Goal: Task Accomplishment & Management: Manage account settings

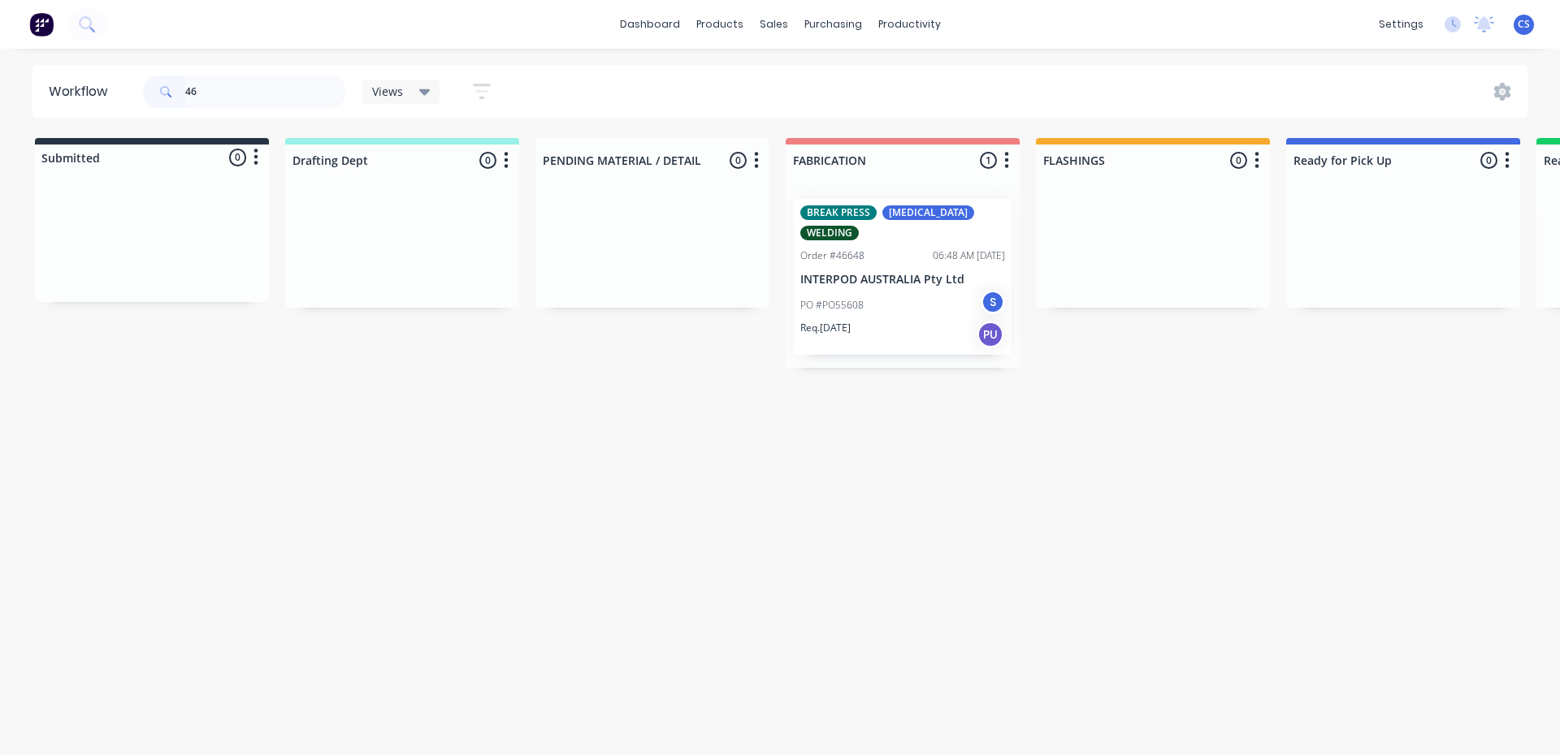
type input "4"
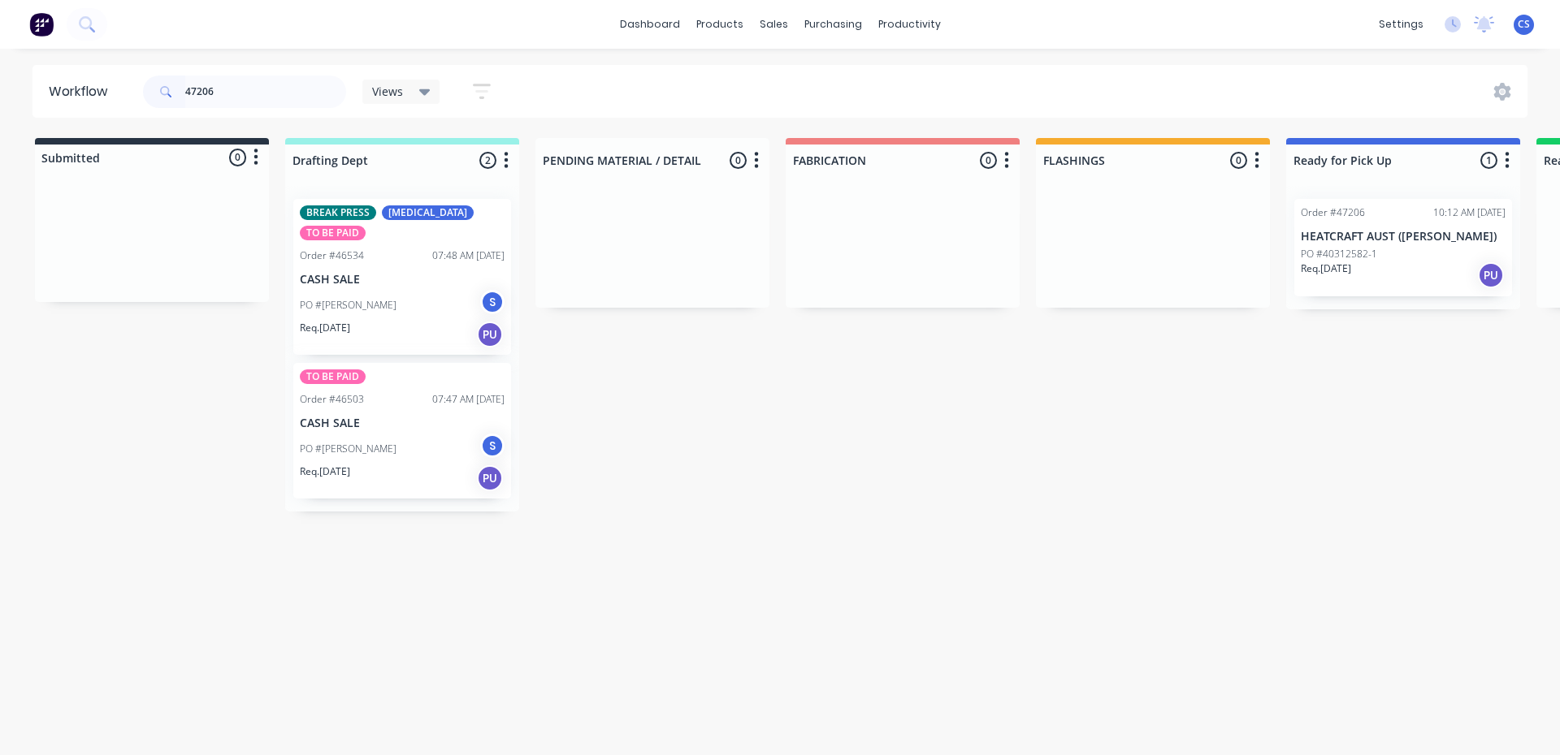
type input "47206"
click at [1404, 265] on div "Req. [DATE] PU" at bounding box center [1403, 276] width 205 height 28
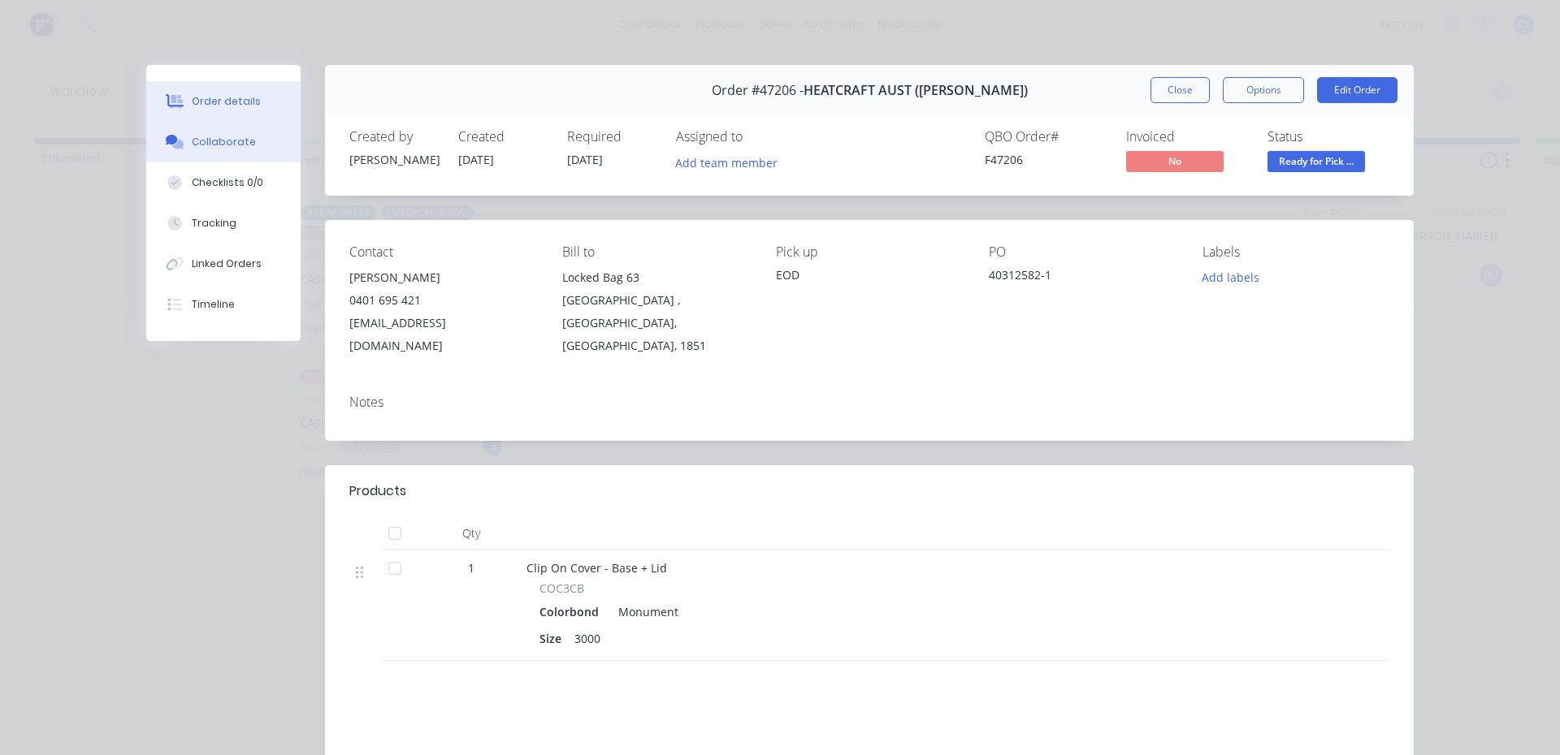
click at [233, 148] on div "Collaborate" at bounding box center [224, 142] width 64 height 15
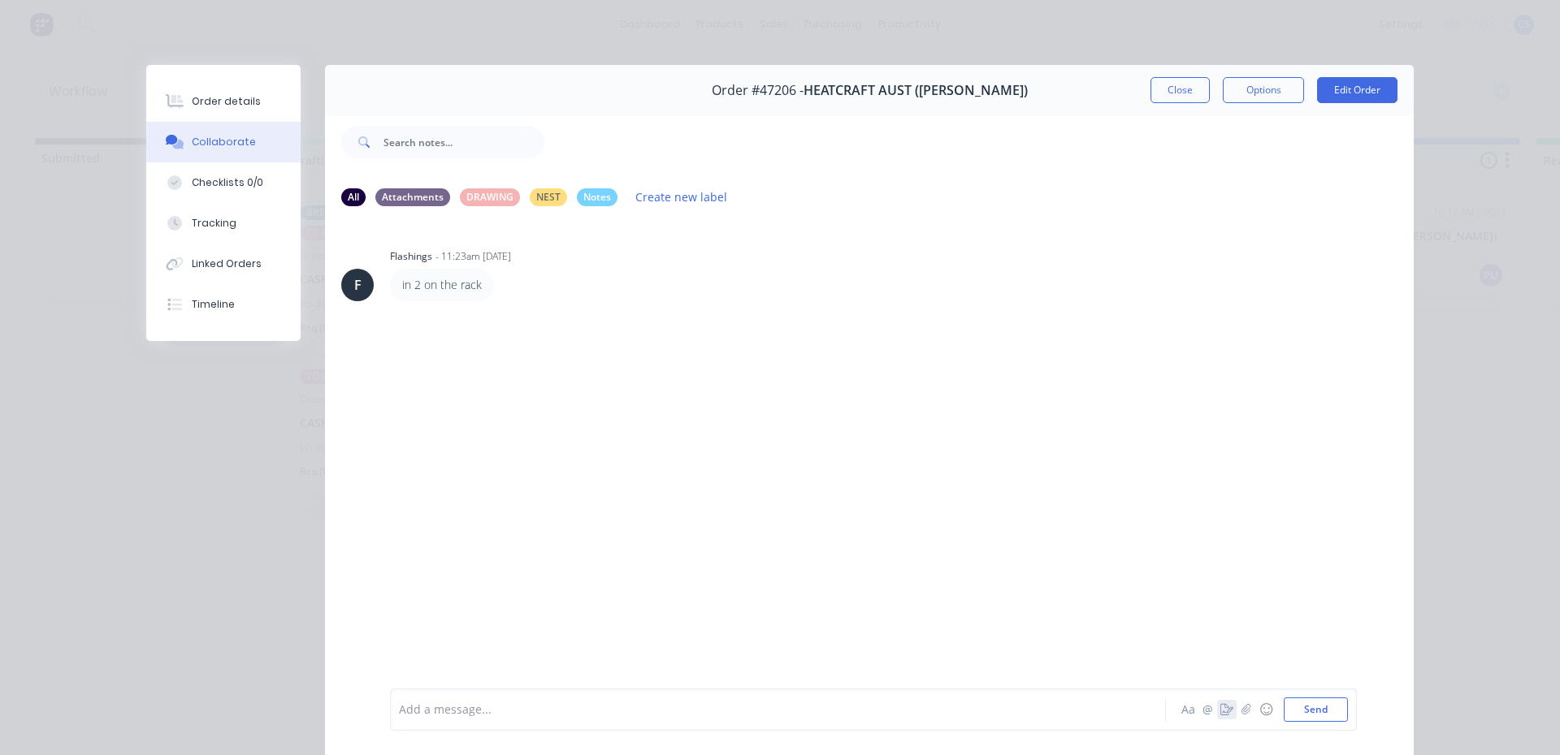
click at [1220, 704] on icon "button" at bounding box center [1226, 709] width 13 height 11
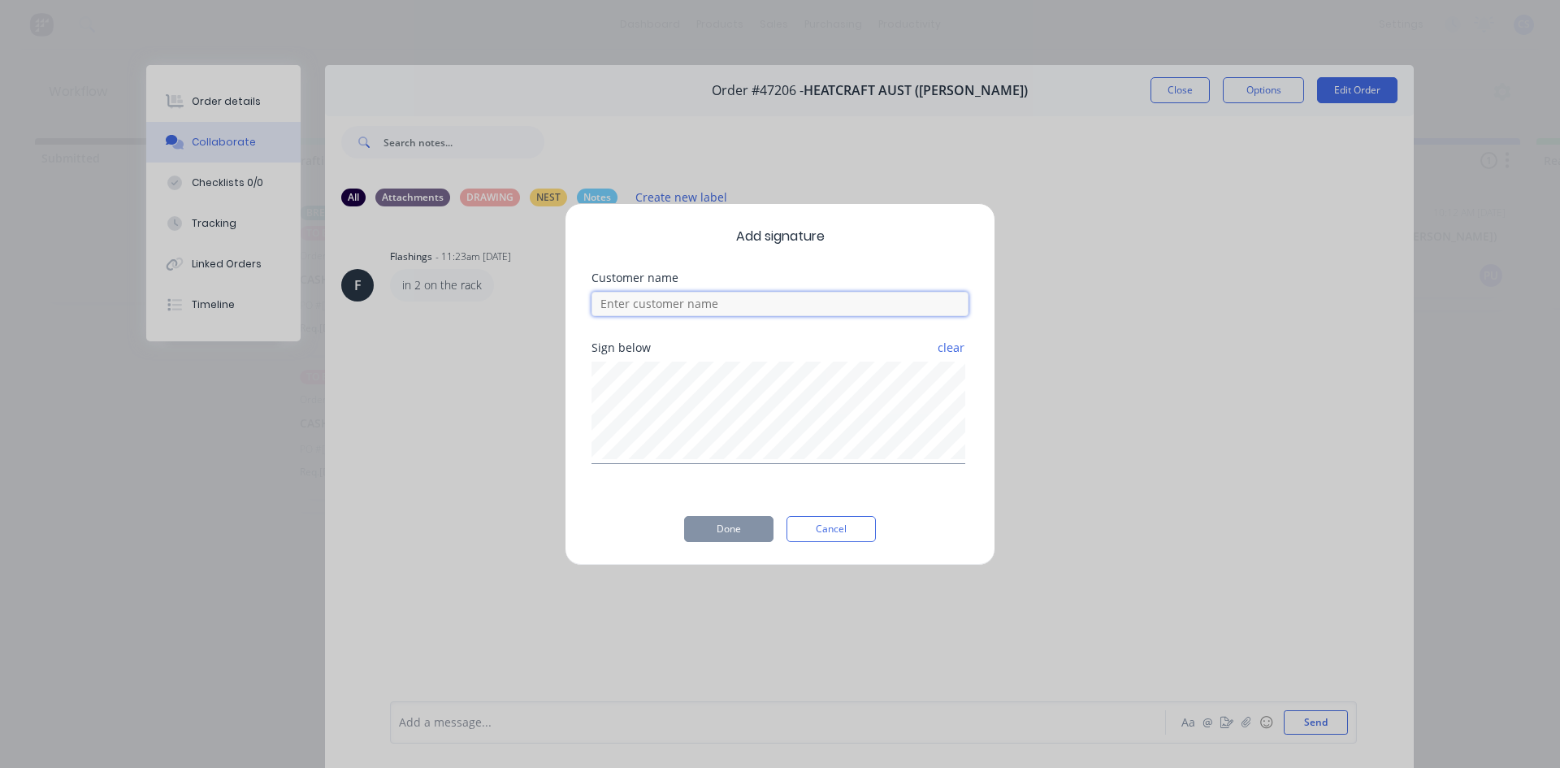
click at [714, 301] on input at bounding box center [779, 304] width 377 height 24
type input "[PERSON_NAME]"
click at [744, 538] on button "Done" at bounding box center [728, 529] width 89 height 26
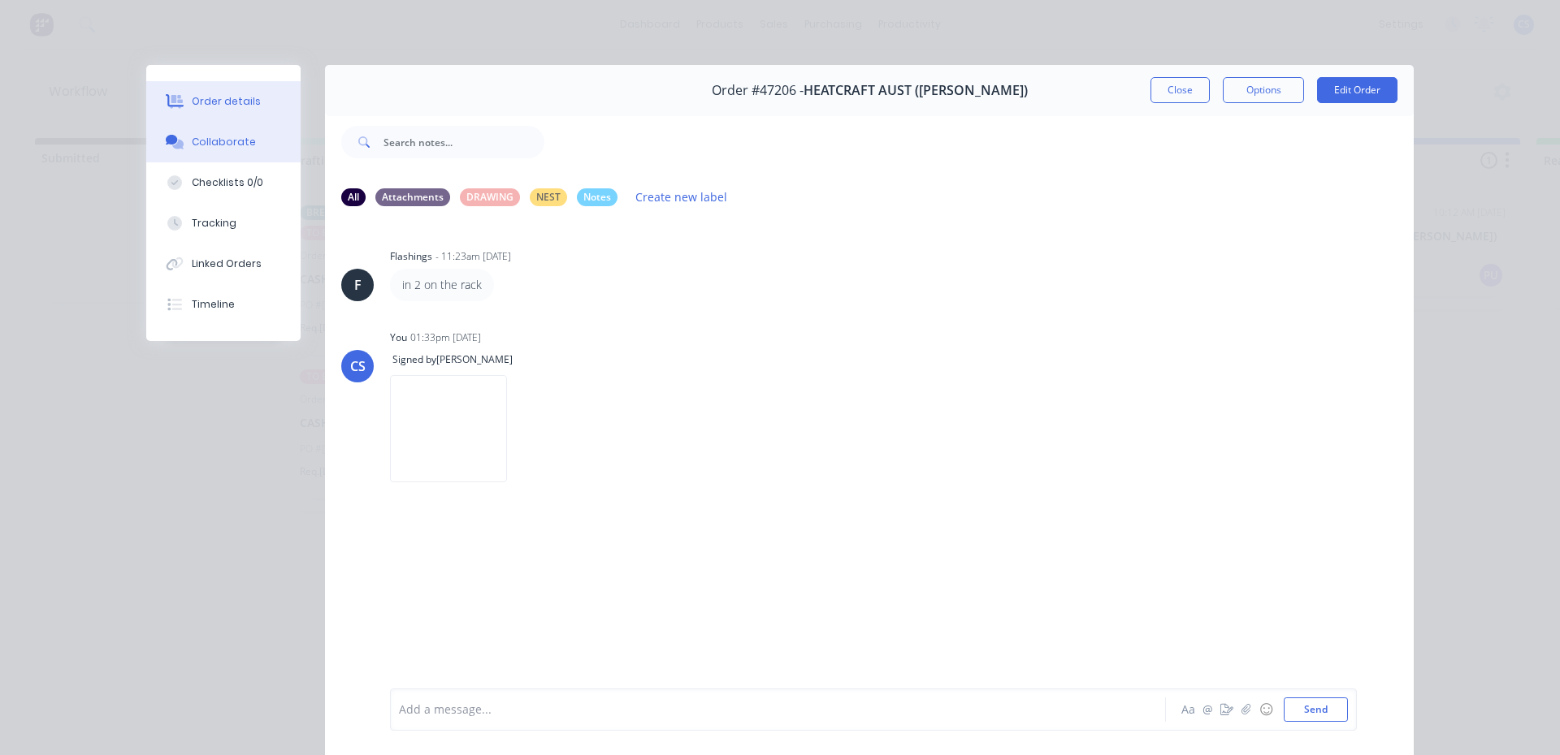
click at [217, 114] on button "Order details" at bounding box center [223, 101] width 154 height 41
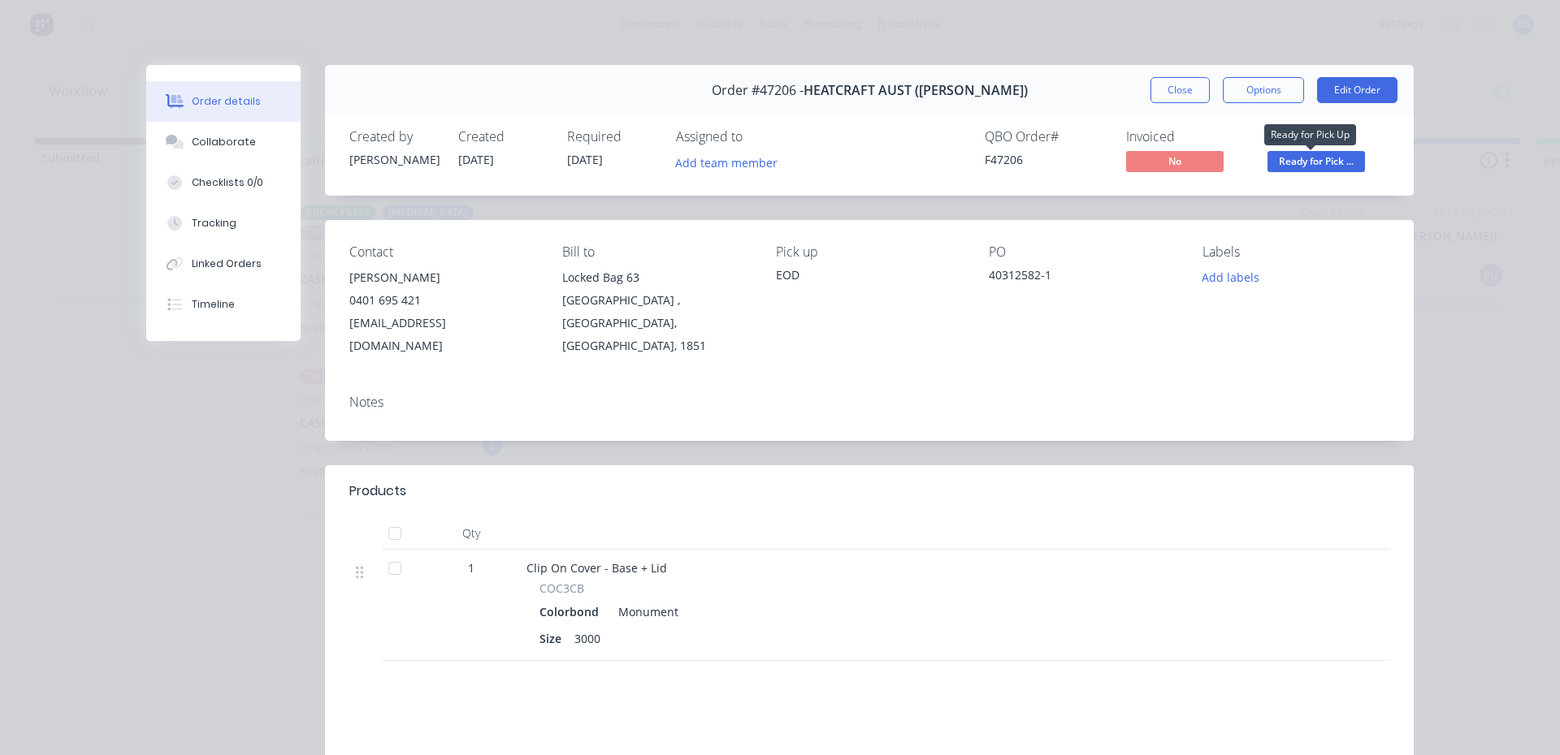
click at [1331, 160] on span "Ready for Pick ..." at bounding box center [1315, 161] width 97 height 20
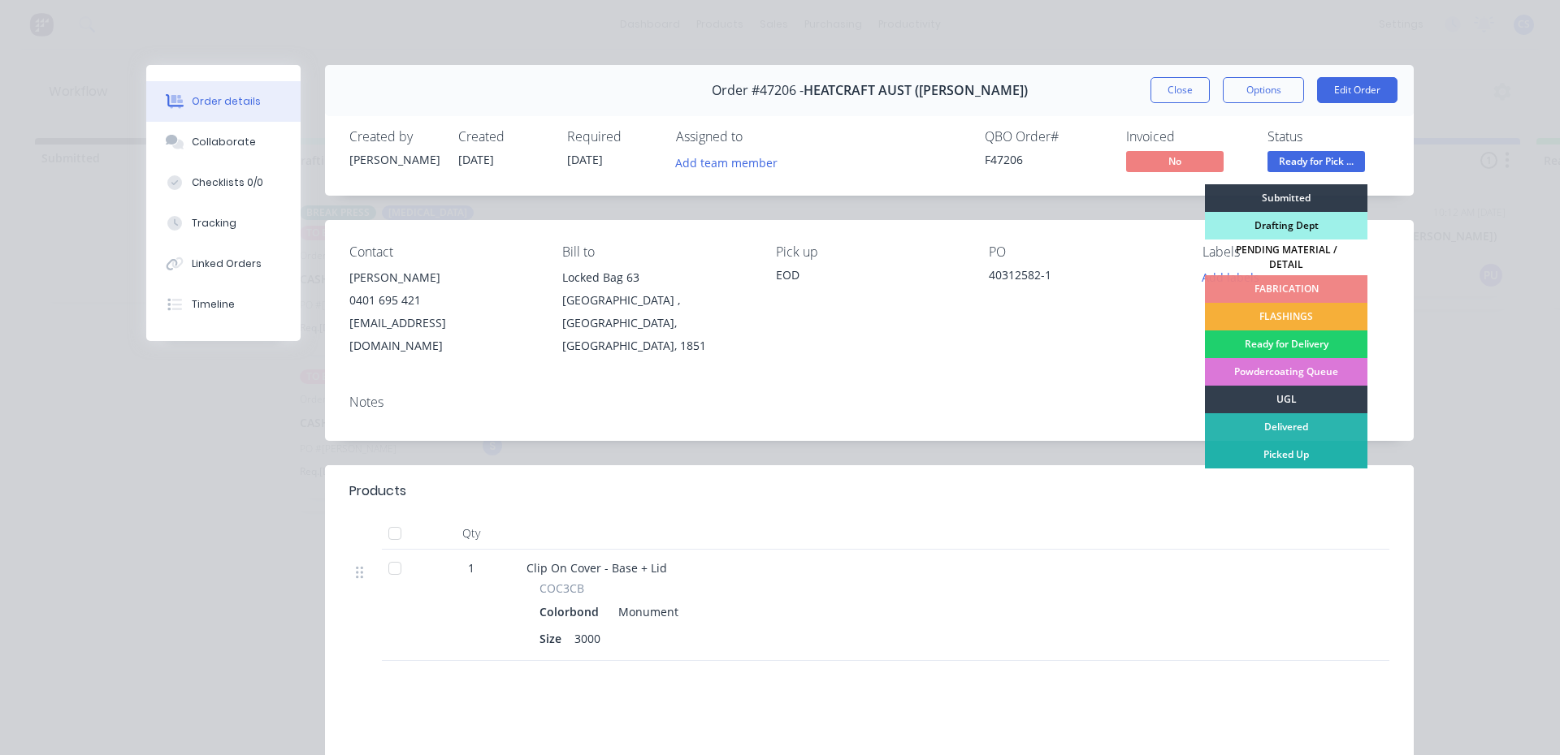
click at [1319, 443] on div "Picked Up" at bounding box center [1286, 455] width 162 height 28
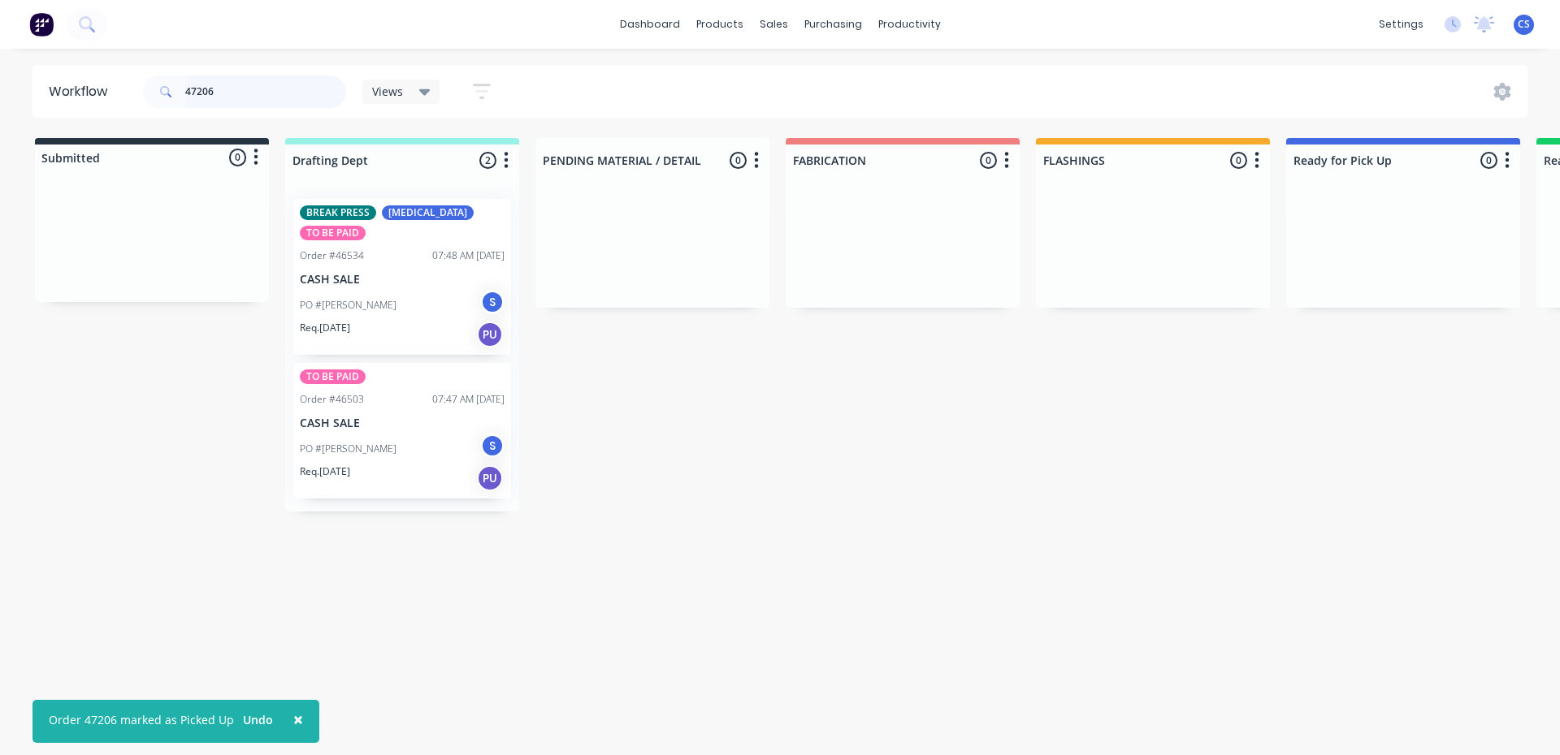
click at [263, 84] on input "47206" at bounding box center [265, 92] width 161 height 32
type input "4"
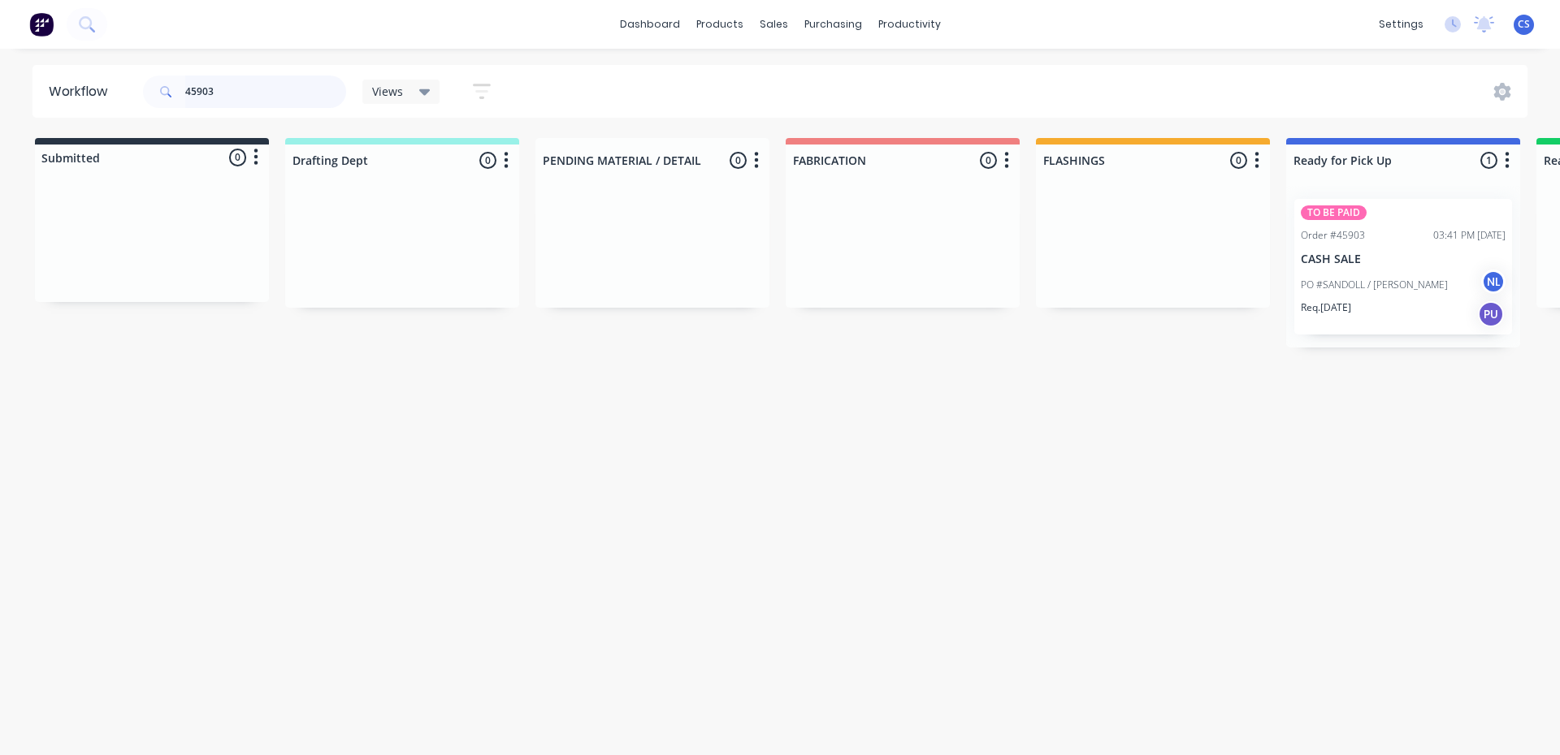
type input "45903"
click at [1392, 282] on p "PO #SANDOLL / [PERSON_NAME]" at bounding box center [1374, 285] width 147 height 15
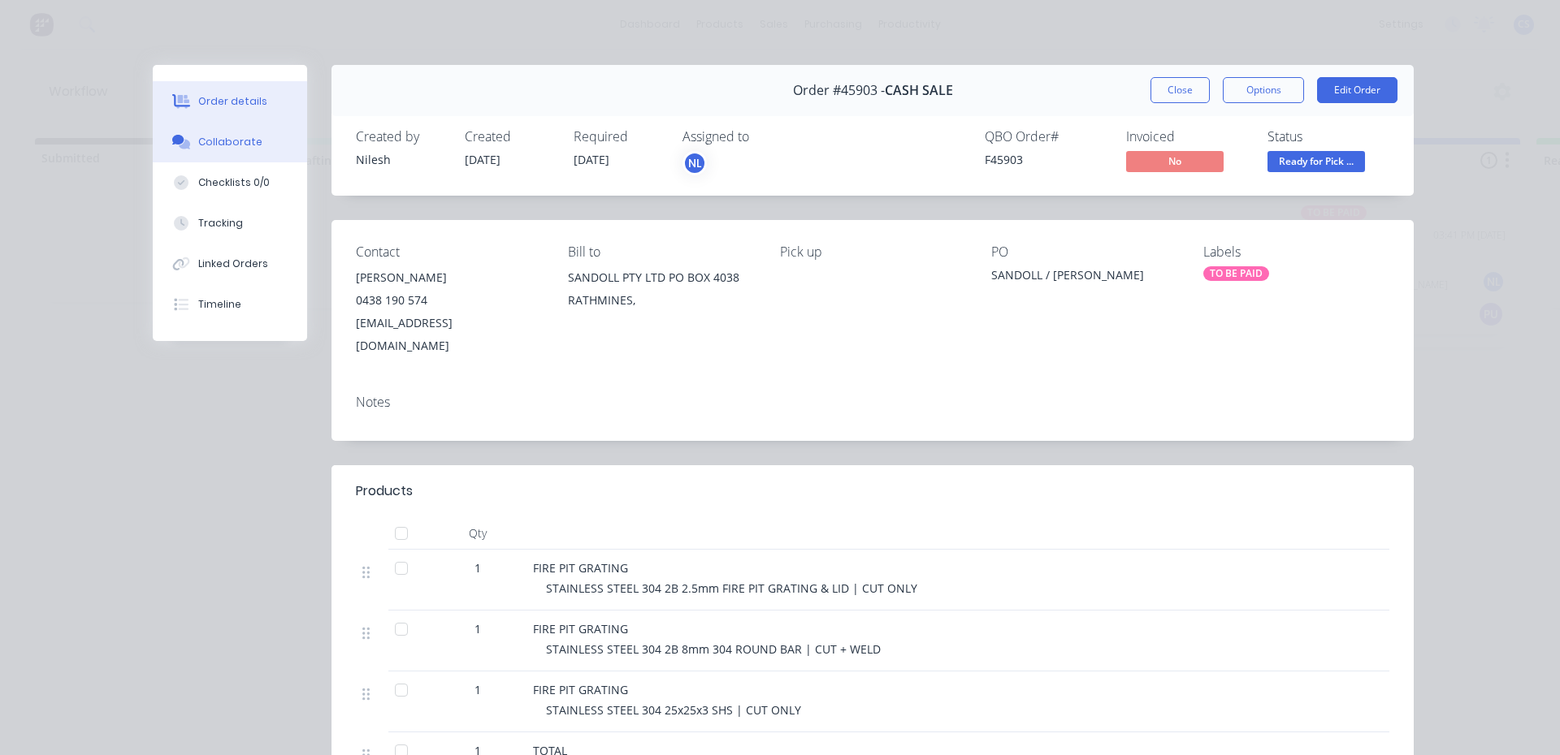
click at [267, 159] on button "Collaborate" at bounding box center [230, 142] width 154 height 41
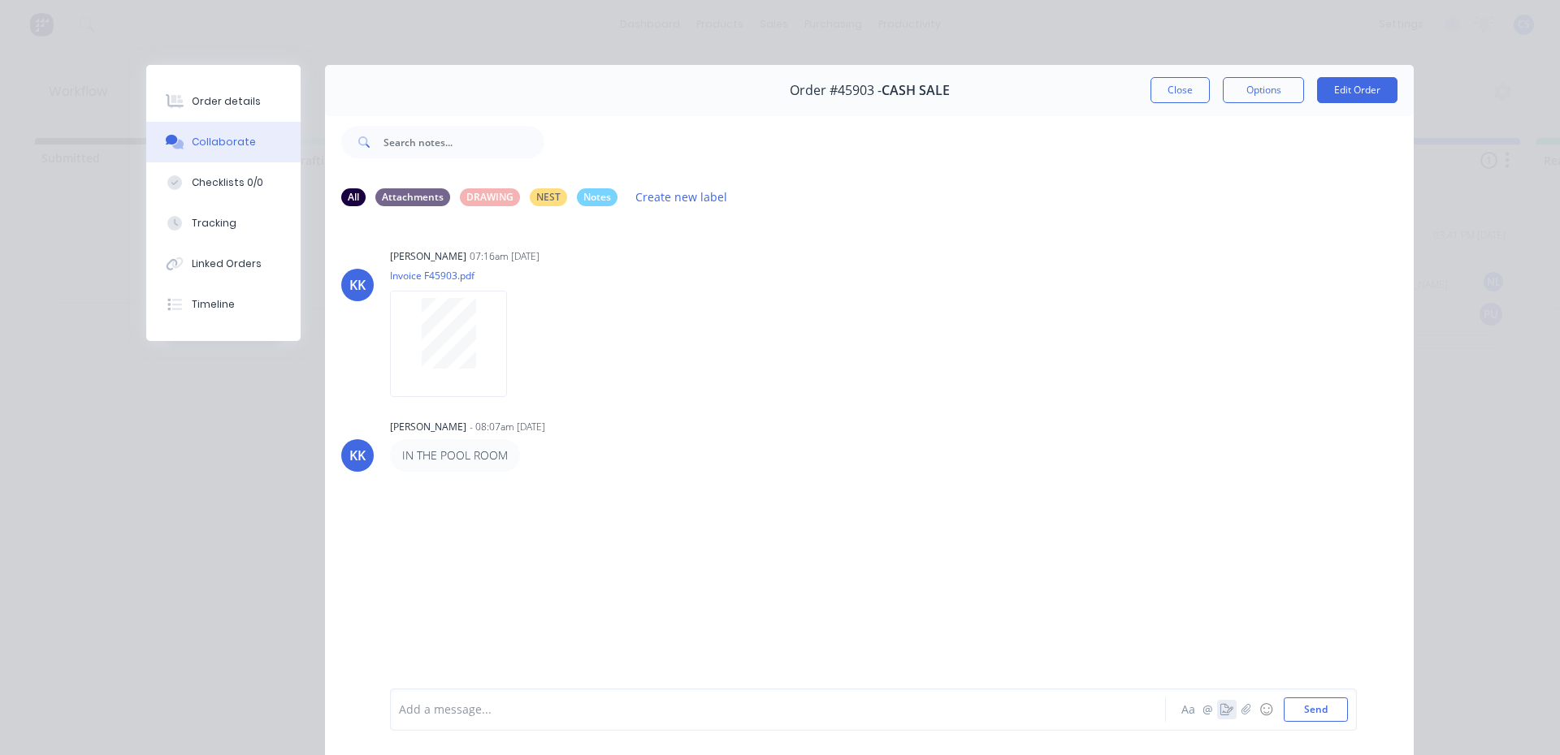
click at [1217, 711] on button "button" at bounding box center [1226, 709] width 19 height 19
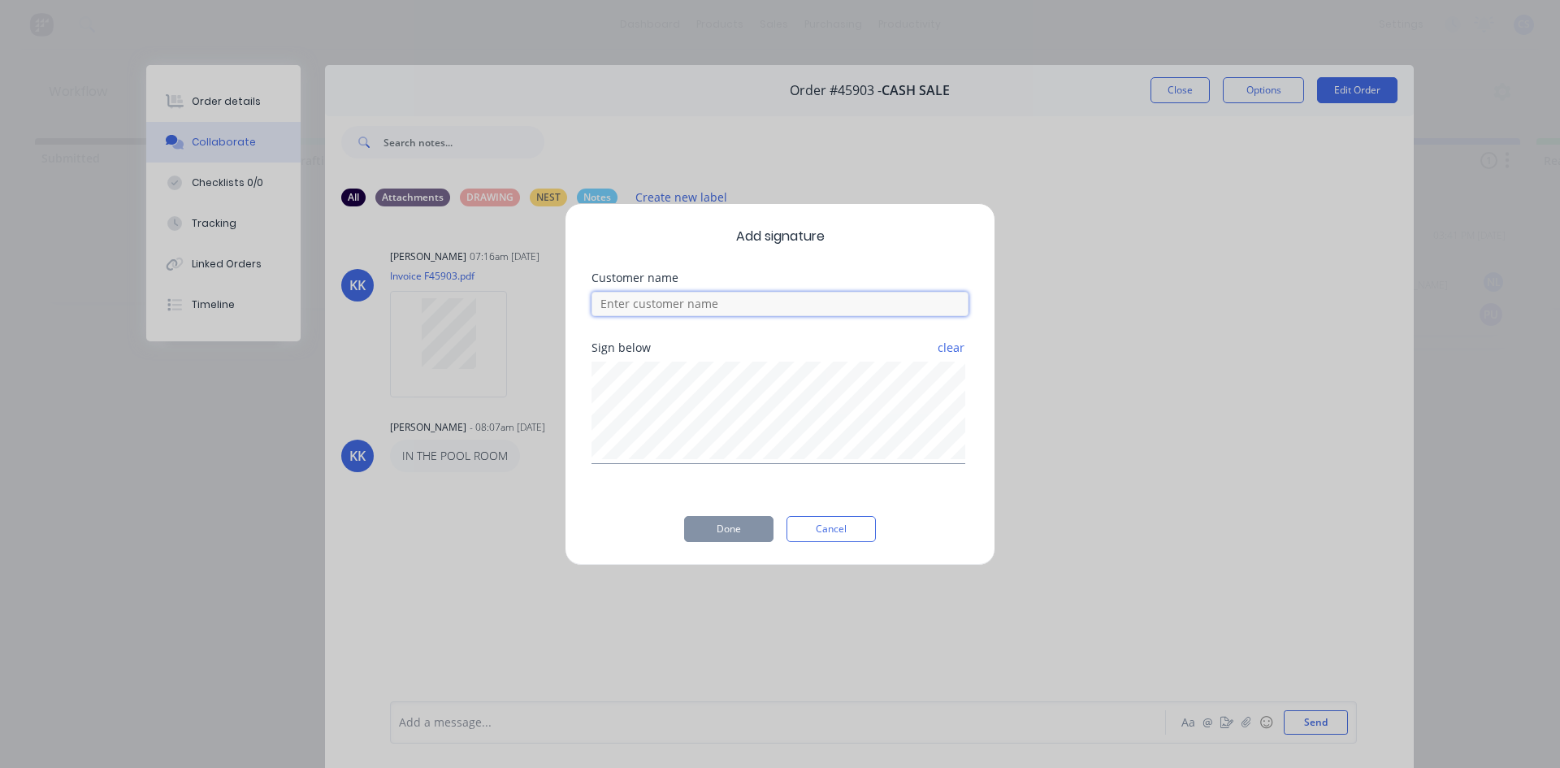
click at [668, 298] on input at bounding box center [779, 304] width 377 height 24
type input "[PERSON_NAME]"
click at [738, 526] on button "Done" at bounding box center [728, 529] width 89 height 26
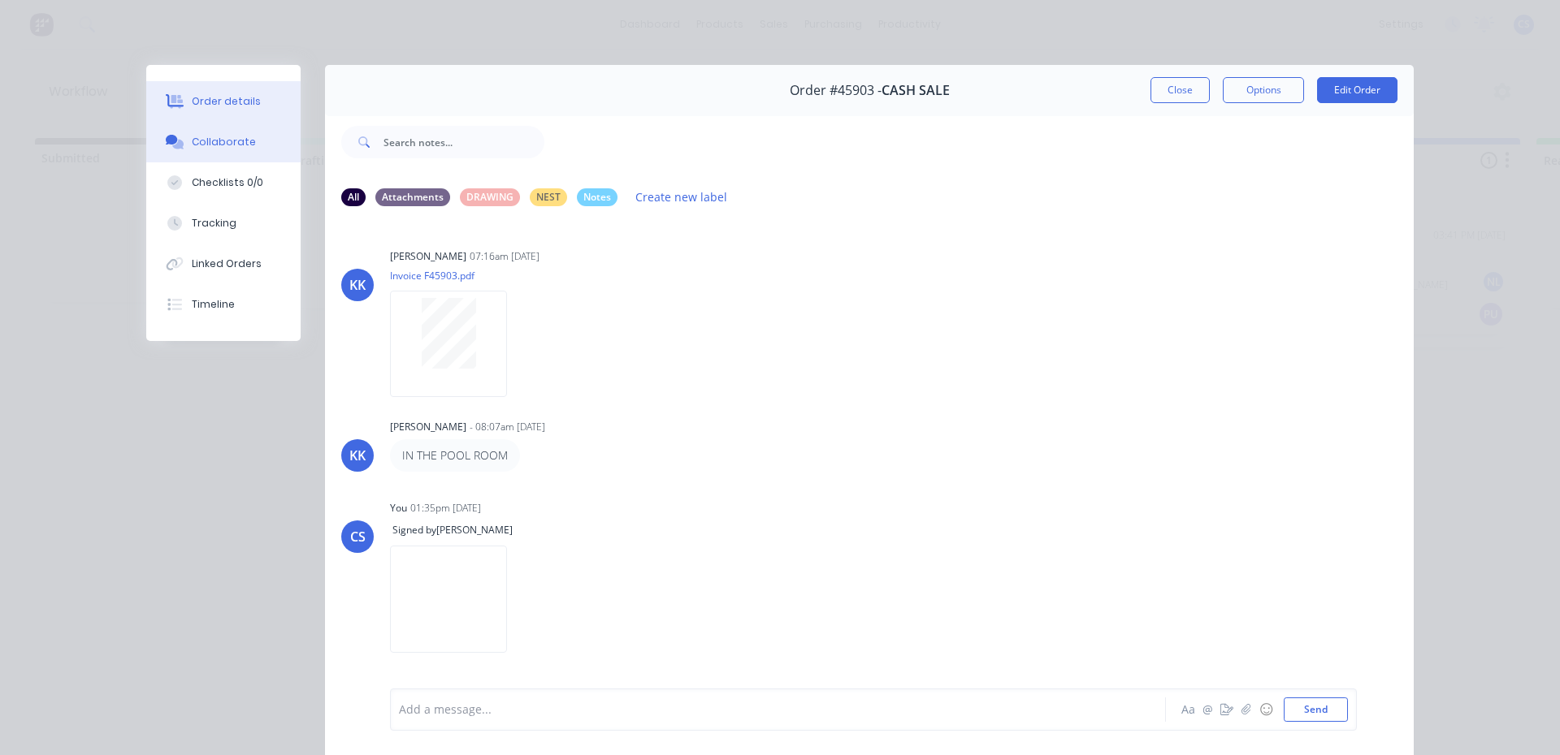
click at [216, 98] on div "Order details" at bounding box center [226, 101] width 69 height 15
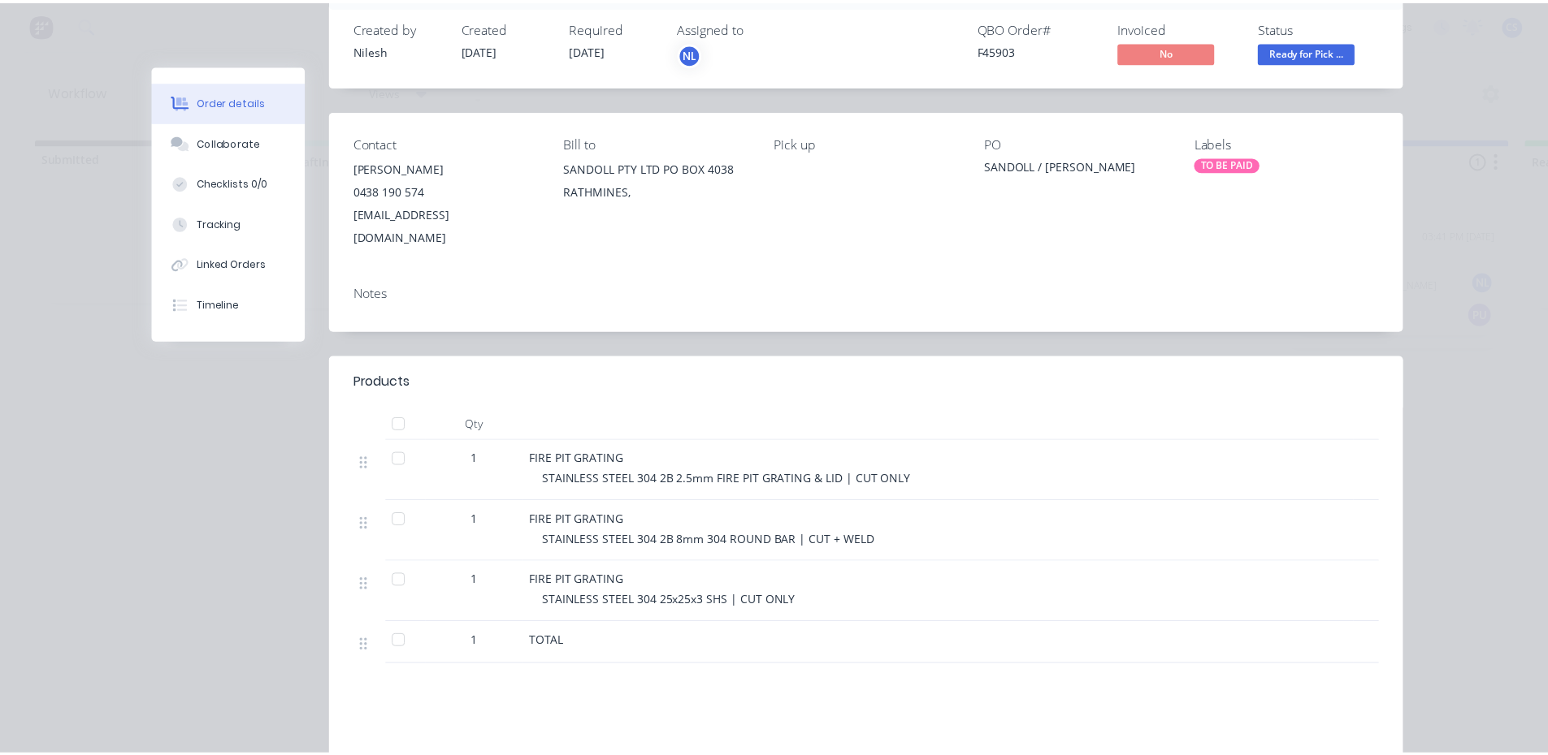
scroll to position [81, 0]
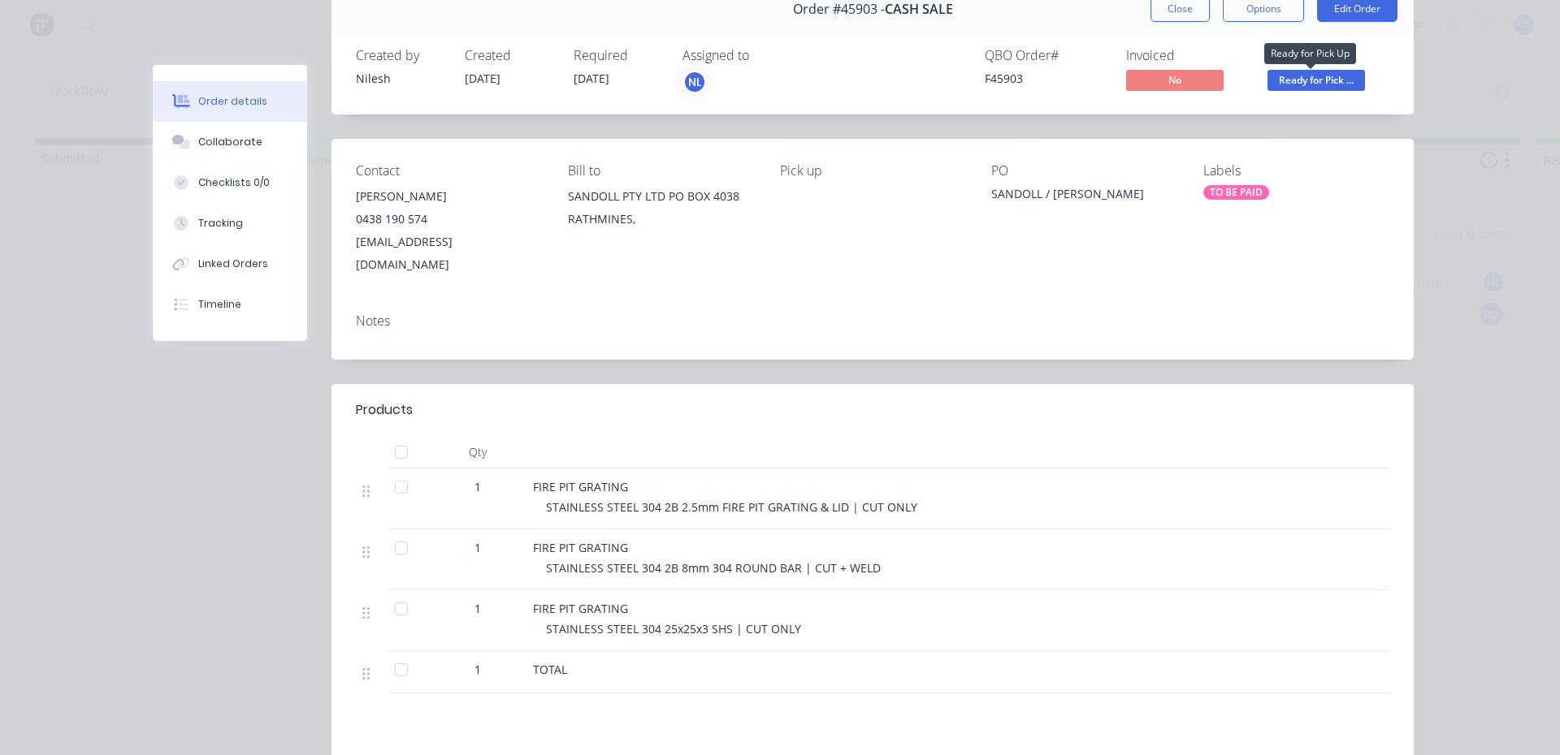
click at [1300, 84] on span "Ready for Pick ..." at bounding box center [1315, 80] width 97 height 20
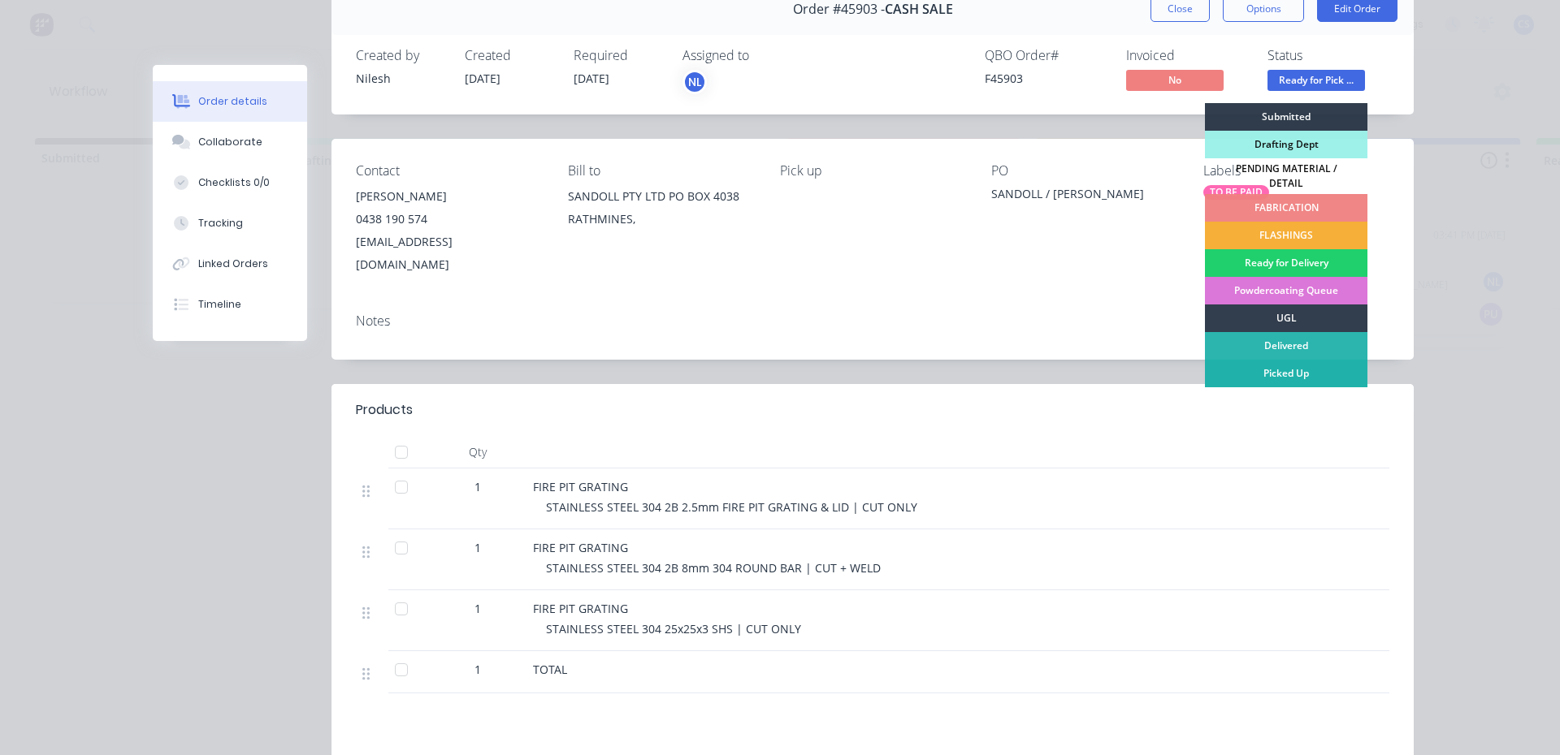
click at [1236, 363] on div "Picked Up" at bounding box center [1286, 374] width 162 height 28
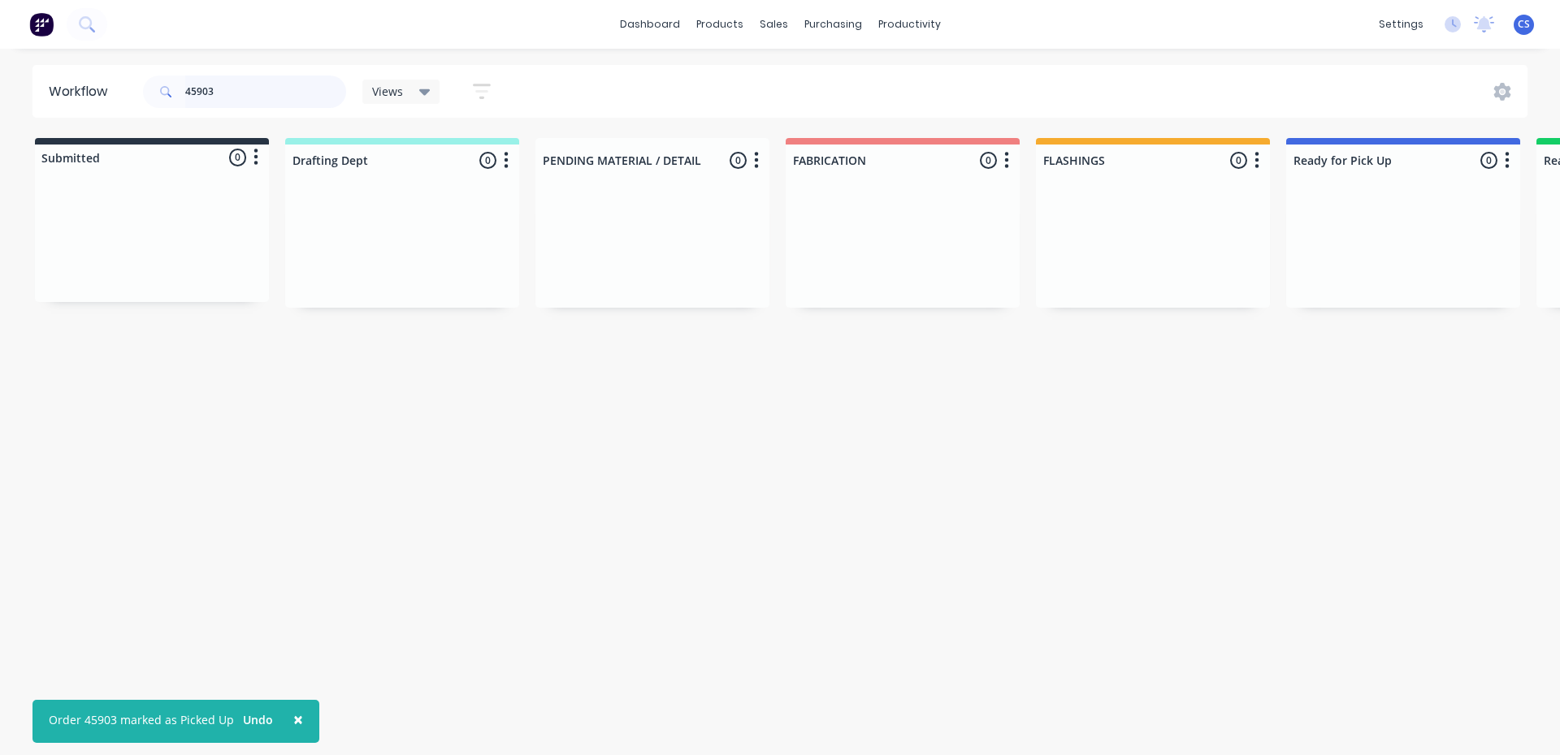
drag, startPoint x: 221, startPoint y: 89, endPoint x: 0, endPoint y: 76, distance: 221.4
click at [0, 80] on div "Workflow 45903 Views Save new view None (Default) edit Nilesh edit Production e…" at bounding box center [780, 91] width 1560 height 53
